Goal: Task Accomplishment & Management: Use online tool/utility

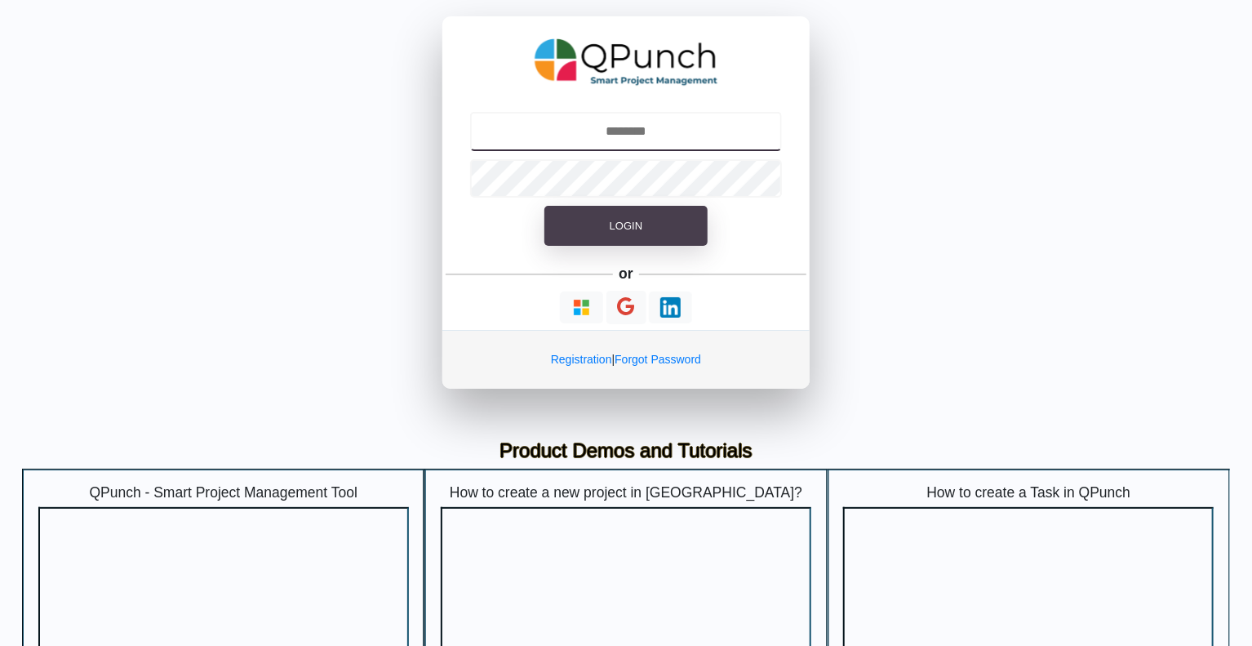
type input "**********"
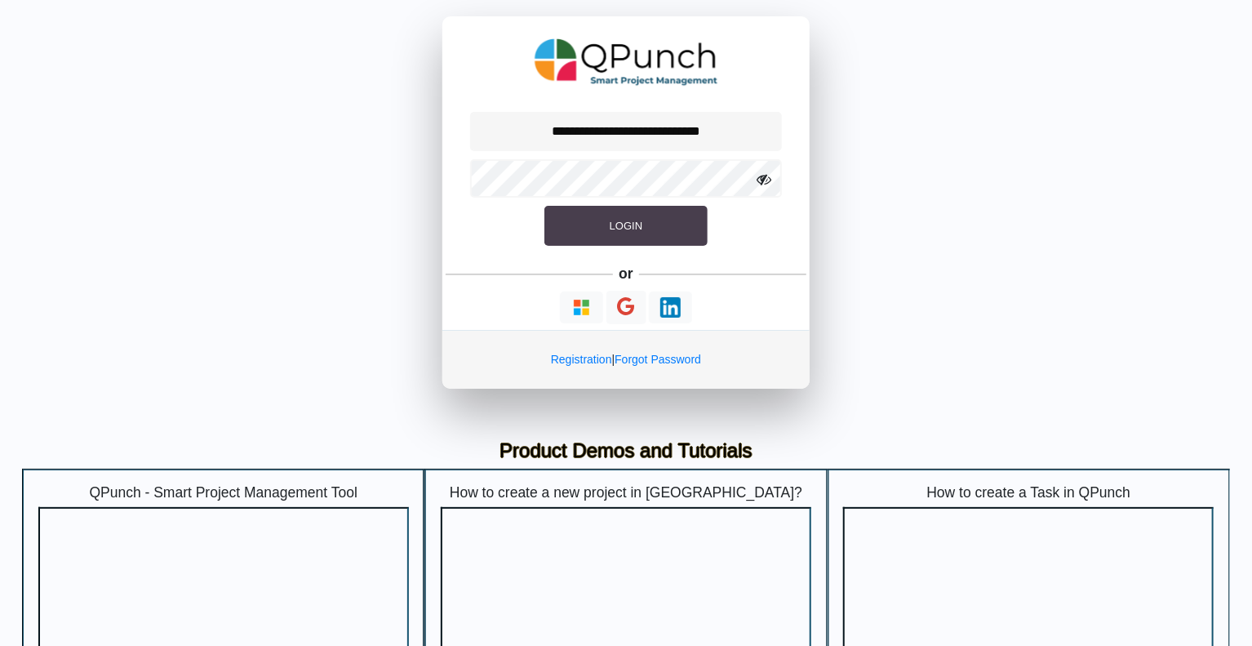
click at [643, 230] on button "Login" at bounding box center [625, 226] width 163 height 41
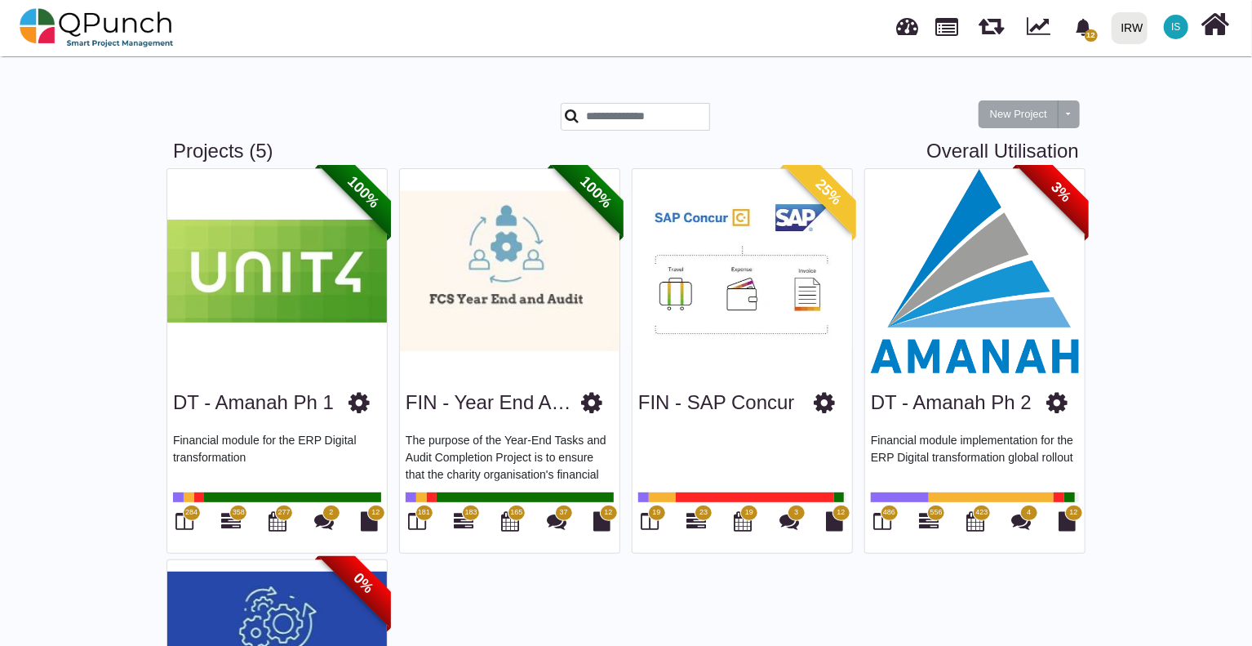
click at [1057, 198] on span "3%" at bounding box center [1061, 192] width 91 height 91
click at [987, 264] on img at bounding box center [975, 271] width 220 height 204
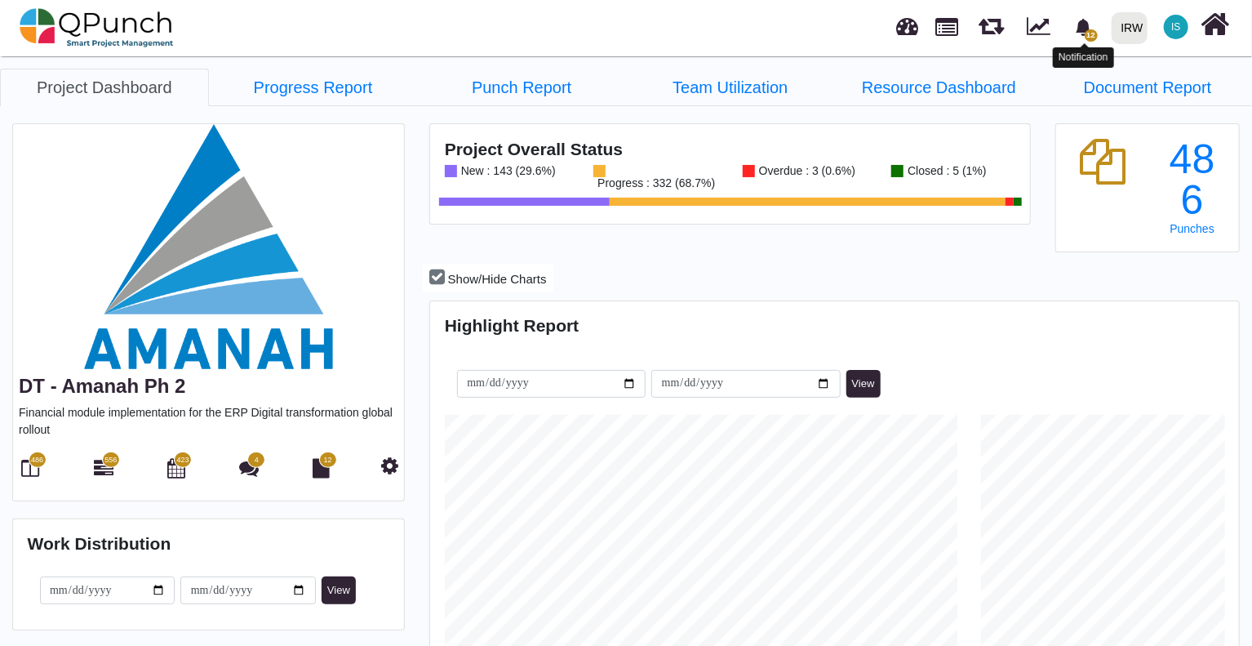
scroll to position [255, 268]
click at [1091, 39] on span "12" at bounding box center [1091, 35] width 13 height 12
